Goal: Information Seeking & Learning: Learn about a topic

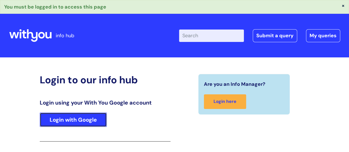
click at [100, 117] on link "Login with Google" at bounding box center [73, 120] width 67 height 14
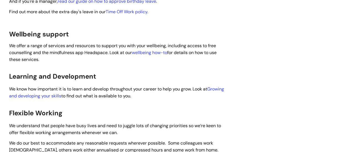
scroll to position [304, 0]
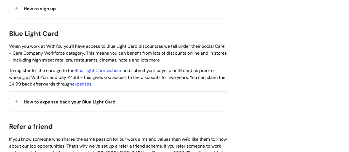
scroll to position [580, 0]
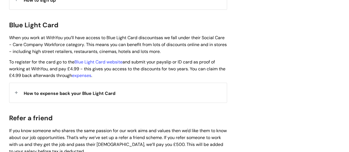
click at [45, 91] on span "How to expense back your Blue Light Card" at bounding box center [70, 94] width 92 height 6
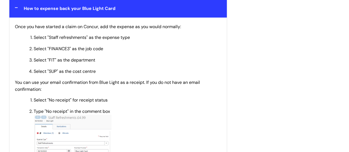
scroll to position [608, 0]
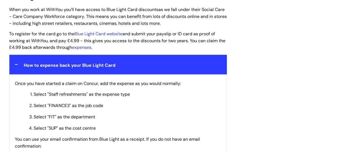
click at [81, 91] on ol "Select "Staff refreshments" as the expense type Select "FINANCE3" as the job co…" at bounding box center [120, 111] width 201 height 41
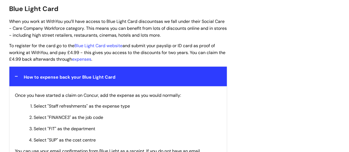
scroll to position [580, 0]
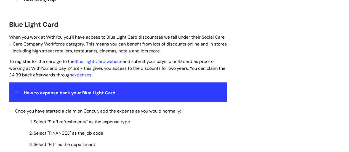
click at [130, 34] on span "When you work at WithYou you’ll have access to Blue Light Card discounts as we …" at bounding box center [118, 44] width 218 height 20
click at [210, 63] on p "To register for the card go to the Blue Light Card website and submit your pays…" at bounding box center [118, 68] width 218 height 20
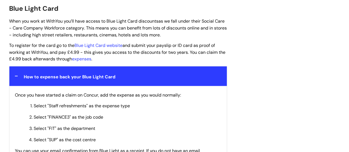
scroll to position [608, 0]
